Goal: Task Accomplishment & Management: Manage account settings

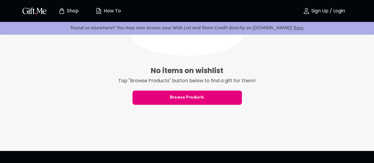
scroll to position [127, 0]
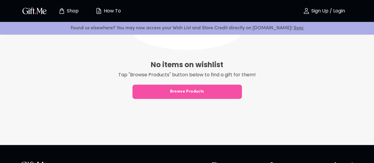
click at [169, 89] on span "Browse Products" at bounding box center [187, 91] width 109 height 7
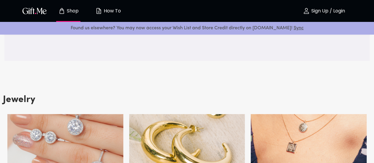
scroll to position [795, 0]
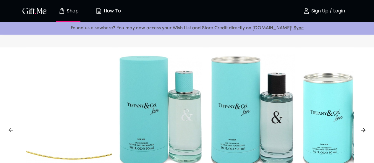
scroll to position [0, 0]
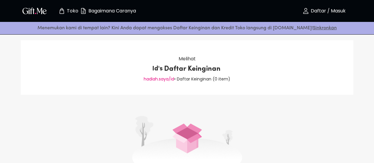
click at [167, 80] on font "hadiah.saya/id" at bounding box center [159, 79] width 30 height 6
click at [166, 80] on font "hadiah.saya/id" at bounding box center [159, 79] width 30 height 6
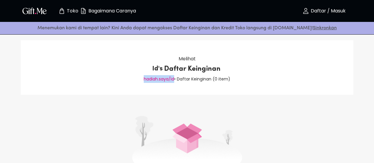
click at [166, 80] on font "hadiah.saya/id" at bounding box center [159, 79] width 30 height 6
click at [206, 85] on div "Melihat Id's Daftar Keinginan hadiah.saya/id • Daftar Keinginan ( 0 item )" at bounding box center [187, 67] width 333 height 54
click at [171, 79] on font "hadiah.saya/id" at bounding box center [159, 79] width 30 height 6
click at [175, 80] on font "• Daftar Keinginan (" at bounding box center [194, 79] width 41 height 6
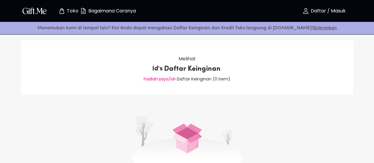
click at [203, 78] on font "• Daftar Keinginan (" at bounding box center [194, 79] width 41 height 6
click at [109, 9] on font "Bagaimana Caranya" at bounding box center [112, 10] width 48 height 7
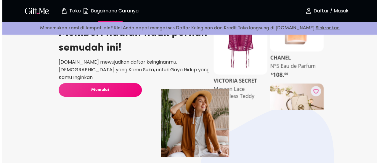
scroll to position [48, 0]
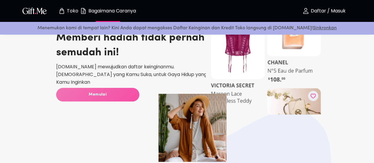
click at [121, 94] on span "Memulai" at bounding box center [97, 94] width 83 height 7
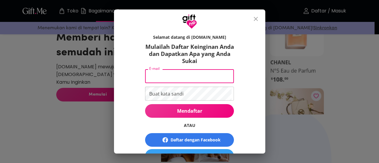
click at [173, 71] on input "E-mail" at bounding box center [188, 76] width 86 height 14
type input "anandaramadhania49@gmail.com"
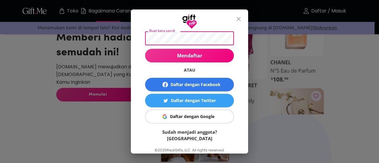
scroll to position [56, 0]
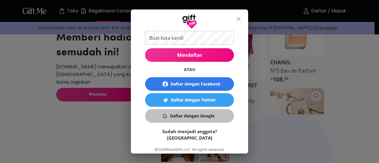
click at [218, 115] on span "Daftar dengan Google" at bounding box center [188, 116] width 81 height 7
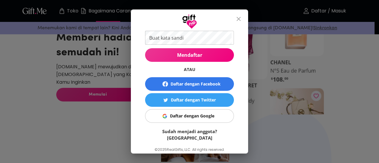
scroll to position [0, 0]
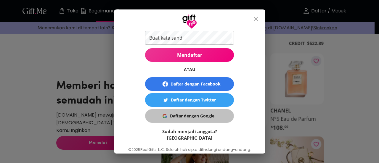
click at [211, 115] on font "Daftar dengan Google" at bounding box center [192, 116] width 44 height 6
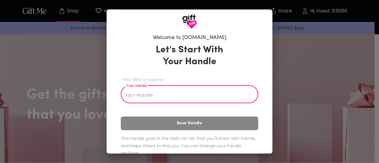
click at [143, 97] on input "Your Handle" at bounding box center [186, 95] width 131 height 17
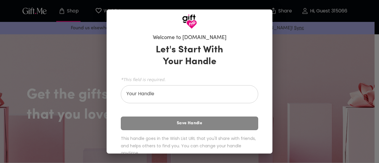
click at [77, 75] on div "Welcome to [DOMAIN_NAME] Let's Start With Your Handle *This field is required. …" at bounding box center [189, 81] width 379 height 163
click at [153, 96] on input "Your Handle" at bounding box center [186, 95] width 131 height 17
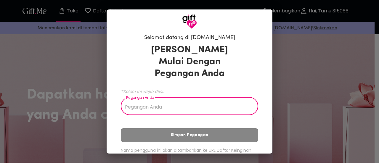
click at [238, 109] on input "Pegangan Anda" at bounding box center [186, 106] width 131 height 17
type input "ppp"
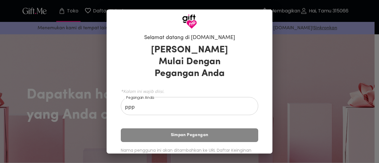
click at [230, 143] on div "Mari Kita Mulai Dengan Pegangan Anda *Kolom ini wajib diisi. Pegangan Anda ppp …" at bounding box center [189, 110] width 137 height 139
click at [230, 138] on div "Mari Kita Mulai Dengan Pegangan Anda *Kolom ini wajib diisi. Pegangan Anda ppp …" at bounding box center [189, 110] width 137 height 139
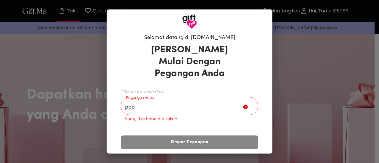
click at [244, 108] on icon at bounding box center [245, 107] width 4 height 4
click at [243, 107] on icon at bounding box center [245, 107] width 4 height 4
drag, startPoint x: 243, startPoint y: 107, endPoint x: 208, endPoint y: 105, distance: 34.7
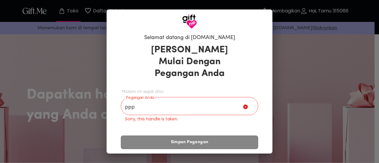
click at [208, 105] on div "ppp Pegangan Anda" at bounding box center [189, 106] width 137 height 17
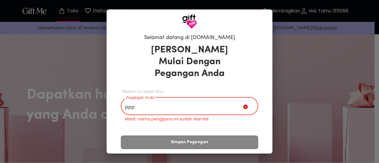
click at [208, 105] on input "ppp" at bounding box center [182, 106] width 122 height 17
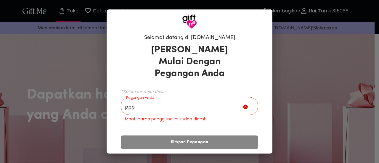
click at [243, 105] on icon at bounding box center [245, 107] width 4 height 4
drag, startPoint x: 243, startPoint y: 104, endPoint x: 243, endPoint y: 108, distance: 3.3
click at [243, 108] on icon at bounding box center [245, 107] width 4 height 4
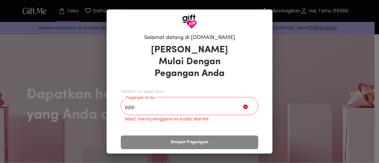
click at [243, 108] on icon at bounding box center [245, 107] width 4 height 4
click at [243, 107] on icon at bounding box center [245, 107] width 4 height 4
drag, startPoint x: 242, startPoint y: 107, endPoint x: 147, endPoint y: 96, distance: 95.4
click at [147, 96] on div "*Kolom ini wajib diisi. Pegangan Anda ppp Pegangan Anda Maaf, nama pengguna ini…" at bounding box center [189, 104] width 137 height 35
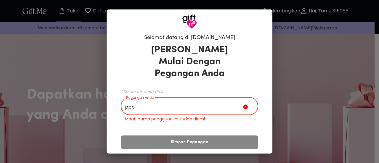
click at [146, 103] on input "ppp" at bounding box center [182, 106] width 122 height 17
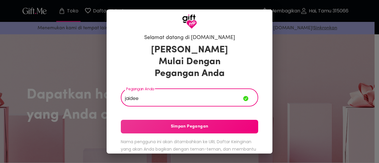
type input "jaidee"
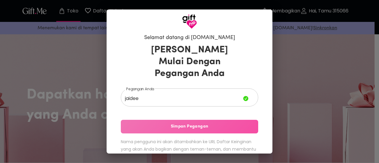
click at [178, 130] on font "Simpan Pegangan" at bounding box center [190, 126] width 38 height 7
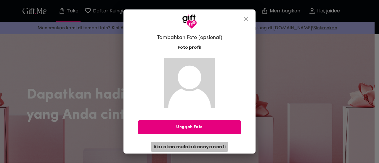
click at [216, 147] on font "Aku akan melakukannya nanti" at bounding box center [189, 147] width 72 height 6
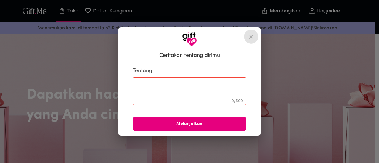
click at [252, 36] on icon "menutup" at bounding box center [250, 36] width 7 height 7
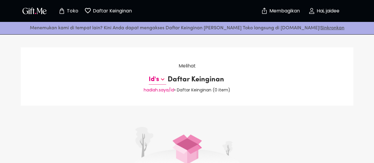
click at [163, 79] on icon at bounding box center [162, 79] width 7 height 7
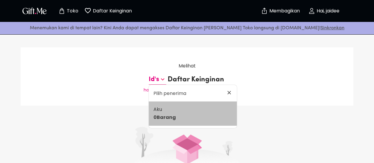
click at [170, 116] on font "Barang" at bounding box center [166, 117] width 19 height 7
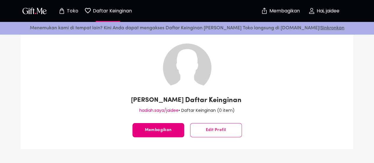
scroll to position [16, 0]
click at [334, 9] on font "Hai, jaidee" at bounding box center [328, 10] width 23 height 7
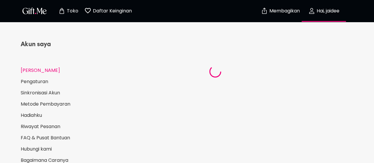
select select "US"
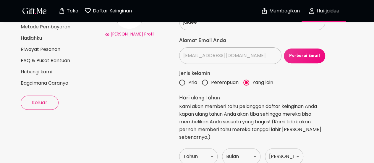
scroll to position [77, 0]
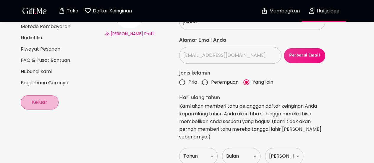
click at [40, 104] on font "Keluar" at bounding box center [40, 102] width 16 height 7
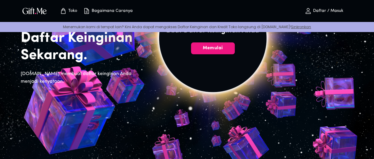
scroll to position [77, 0]
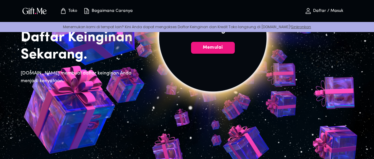
click at [91, 61] on h2 "Daftar Keinginan Sekarang." at bounding box center [82, 46] width 123 height 34
click at [95, 83] on font "[DOMAIN_NAME] membuat daftar keinginan Anda menjadi kenyataan." at bounding box center [76, 77] width 111 height 12
click at [102, 90] on div "Karunia yang Terwujud. Buat Anda Daftar Keinginan Sekarang. [DOMAIN_NAME] membu…" at bounding box center [82, 34] width 123 height 112
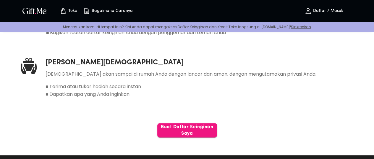
scroll to position [376, 0]
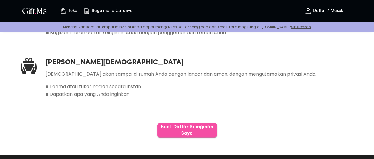
click at [175, 123] on font "Buat Daftar Keinginan Saya" at bounding box center [187, 129] width 60 height 13
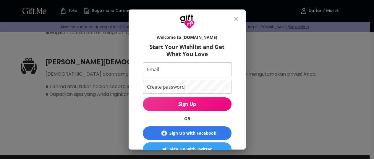
scroll to position [376, 0]
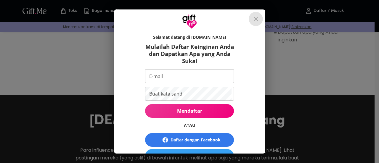
click at [258, 20] on icon "menutup" at bounding box center [255, 19] width 4 height 4
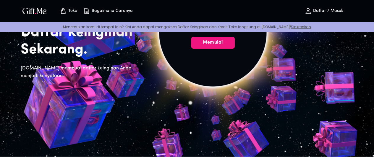
scroll to position [79, 0]
